Goal: Information Seeking & Learning: Understand process/instructions

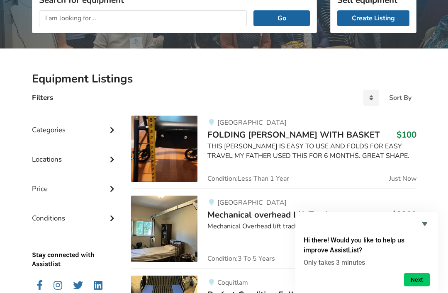
scroll to position [124, 0]
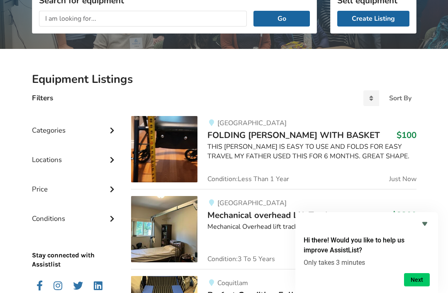
click at [115, 127] on icon at bounding box center [112, 129] width 8 height 7
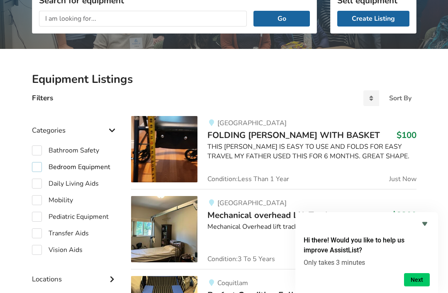
click at [39, 167] on label "Bedroom Equipment" at bounding box center [71, 167] width 78 height 10
checkbox input "true"
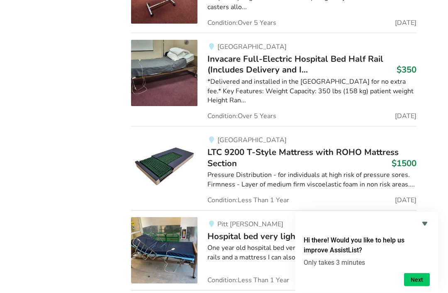
scroll to position [961, 0]
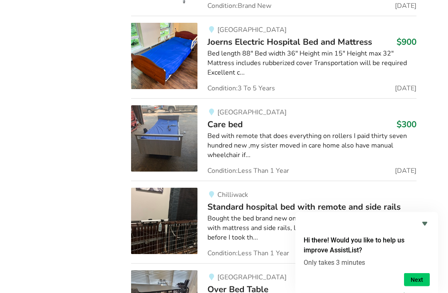
click at [428, 219] on icon "Hide survey" at bounding box center [425, 224] width 10 height 10
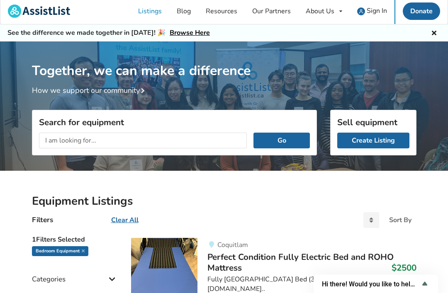
scroll to position [0, 0]
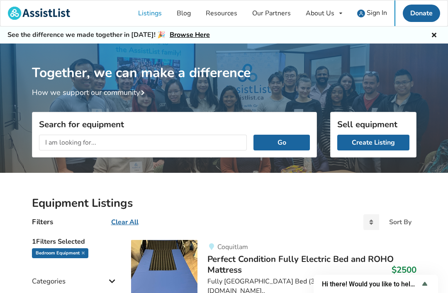
click at [424, 10] on link "Donate" at bounding box center [421, 13] width 37 height 17
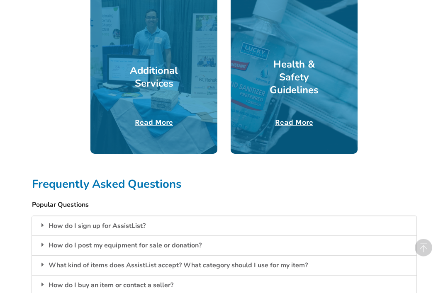
scroll to position [514, 0]
click at [106, 242] on div "How do I post my equipment for sale or donation?" at bounding box center [224, 246] width 385 height 20
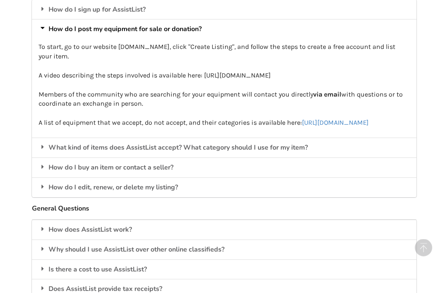
scroll to position [731, 0]
click at [95, 269] on div "Is there a cost to use AssistList?" at bounding box center [224, 270] width 385 height 20
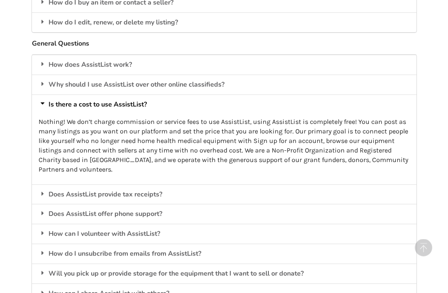
scroll to position [896, 0]
click at [116, 266] on div "Will you pick up or provide storage for the equipment that I want to sell or do…" at bounding box center [224, 274] width 385 height 20
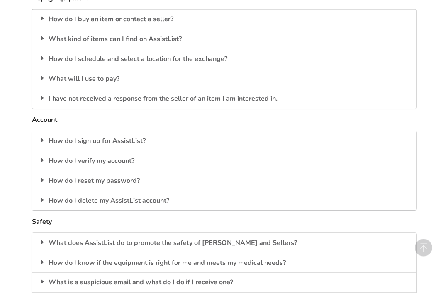
scroll to position [1372, 0]
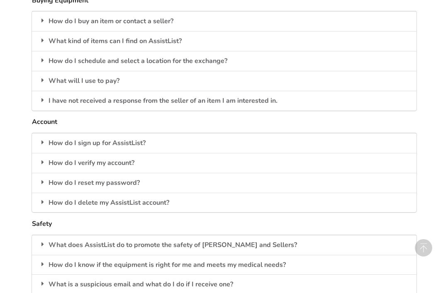
click at [84, 235] on div "What does AssistList do to promote the safety of [PERSON_NAME] and Sellers?" at bounding box center [224, 245] width 385 height 20
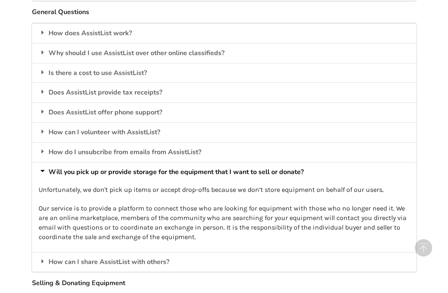
scroll to position [926, 0]
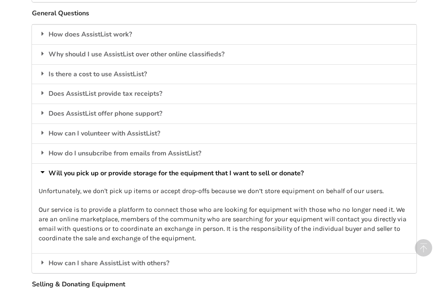
click at [62, 56] on div "Why should I use AssistList over other online classifieds?" at bounding box center [224, 54] width 385 height 20
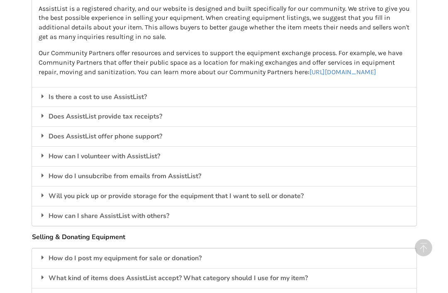
scroll to position [990, 0]
click at [152, 124] on div "Does AssistList provide tax receipts?" at bounding box center [224, 117] width 385 height 20
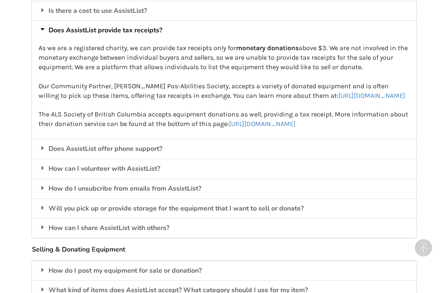
click at [44, 28] on icon at bounding box center [42, 29] width 7 height 8
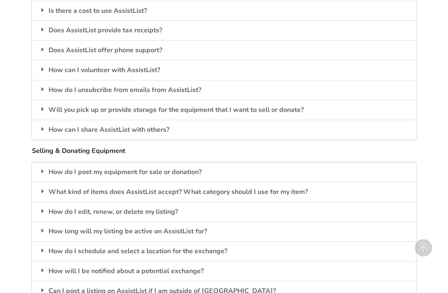
click at [201, 172] on div "How do I post my equipment for sale or donation?" at bounding box center [224, 172] width 385 height 20
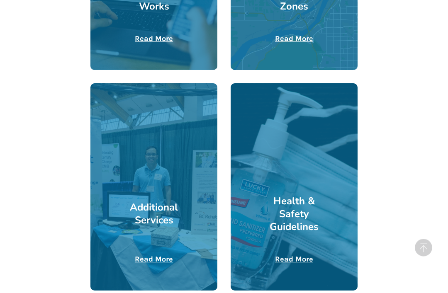
scroll to position [372, 0]
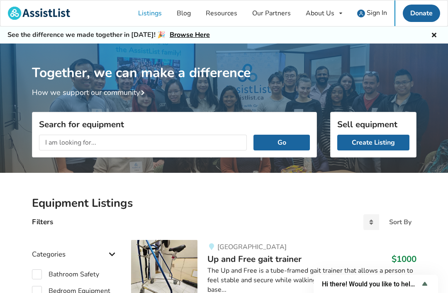
click at [374, 142] on link "Create Listing" at bounding box center [373, 143] width 72 height 16
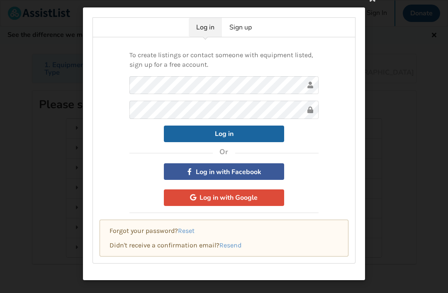
scroll to position [12, 0]
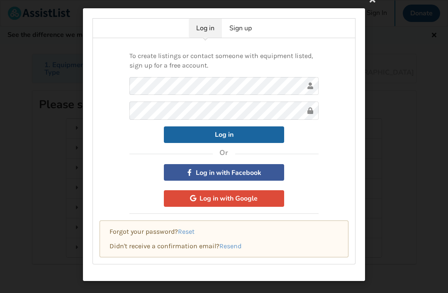
click at [243, 35] on link "Sign up" at bounding box center [240, 28] width 37 height 19
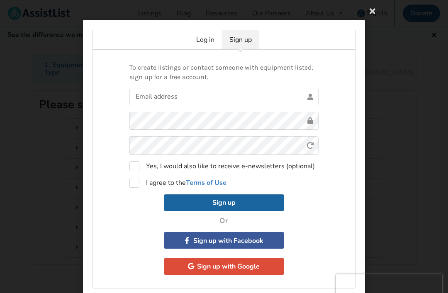
scroll to position [0, 0]
click at [234, 204] on button "Sign up" at bounding box center [224, 203] width 120 height 17
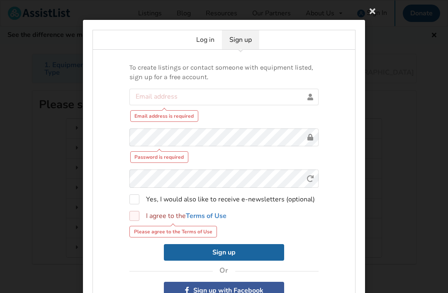
click at [369, 5] on icon at bounding box center [372, 10] width 15 height 15
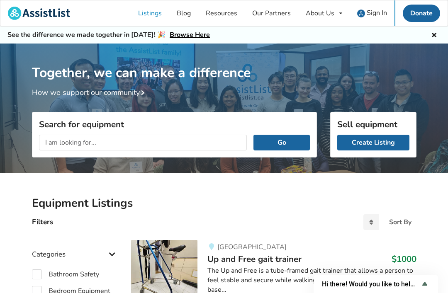
click at [337, 12] on div "About Us About AssistList Our Story Our Team Contact Us" at bounding box center [323, 13] width 51 height 26
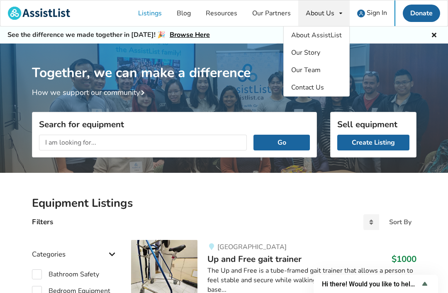
click at [343, 11] on div "About Us About AssistList Our Story Our Team Contact Us" at bounding box center [323, 13] width 51 height 26
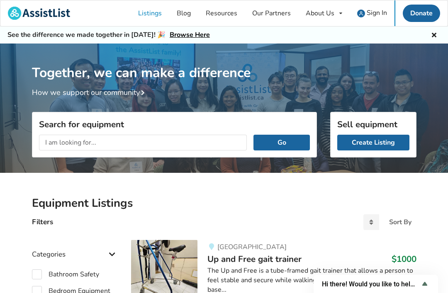
click at [339, 12] on icon at bounding box center [340, 13] width 3 height 5
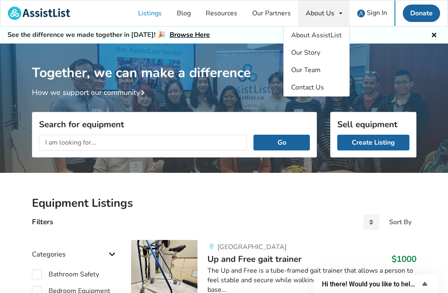
click at [326, 12] on div "About Us" at bounding box center [320, 13] width 29 height 7
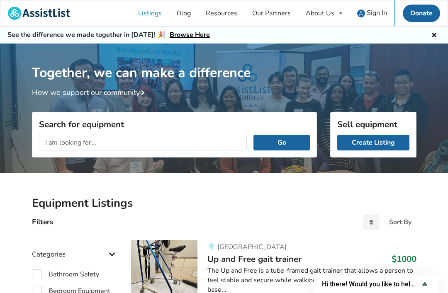
click at [377, 80] on h1 "Together, we can make a difference" at bounding box center [224, 63] width 385 height 38
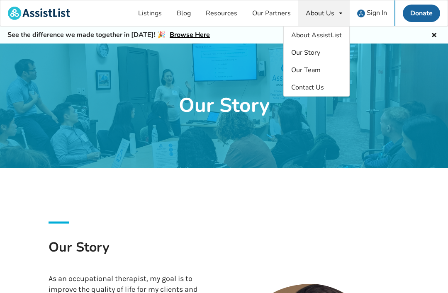
click at [238, 8] on link "Resources" at bounding box center [221, 13] width 46 height 26
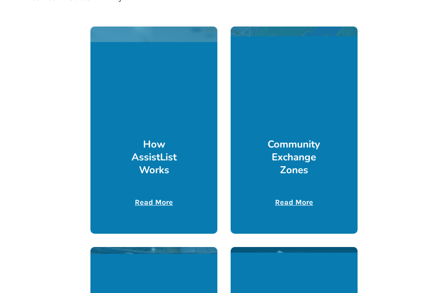
scroll to position [213, 0]
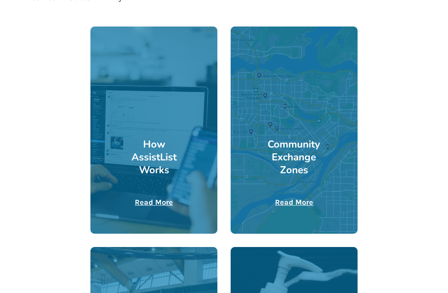
click at [159, 196] on div at bounding box center [153, 130] width 127 height 207
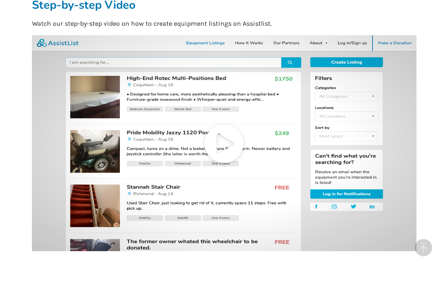
scroll to position [351, 0]
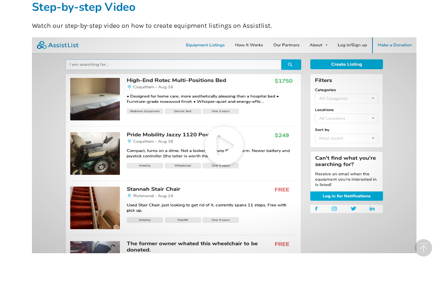
click at [225, 141] on icon at bounding box center [224, 145] width 385 height 216
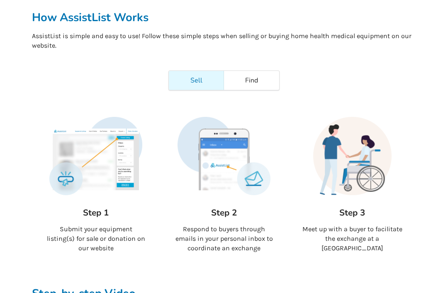
scroll to position [0, 0]
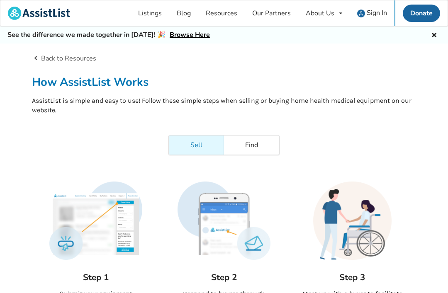
click at [78, 58] on link "Back to Resources" at bounding box center [64, 58] width 65 height 9
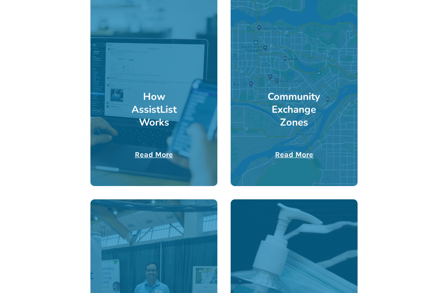
scroll to position [263, 0]
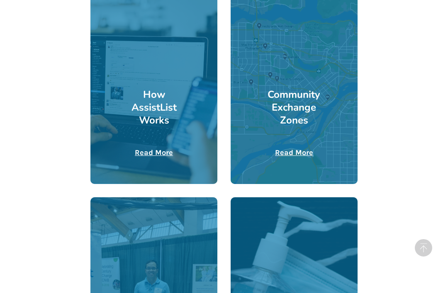
click at [302, 149] on u "Read More" at bounding box center [294, 152] width 38 height 9
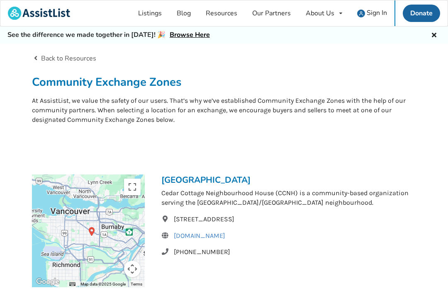
click at [71, 56] on link "Back to Resources" at bounding box center [64, 58] width 65 height 9
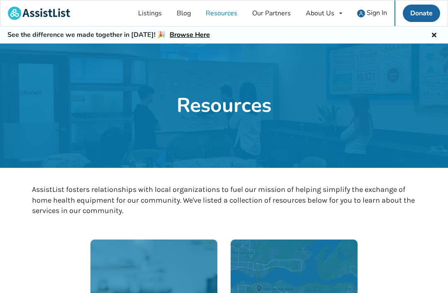
click at [66, 62] on div at bounding box center [224, 106] width 448 height 124
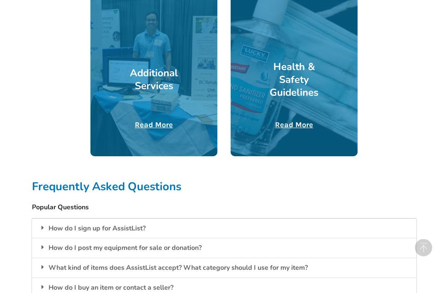
scroll to position [512, 0]
click at [156, 132] on div at bounding box center [153, 52] width 127 height 207
